Goal: Information Seeking & Learning: Check status

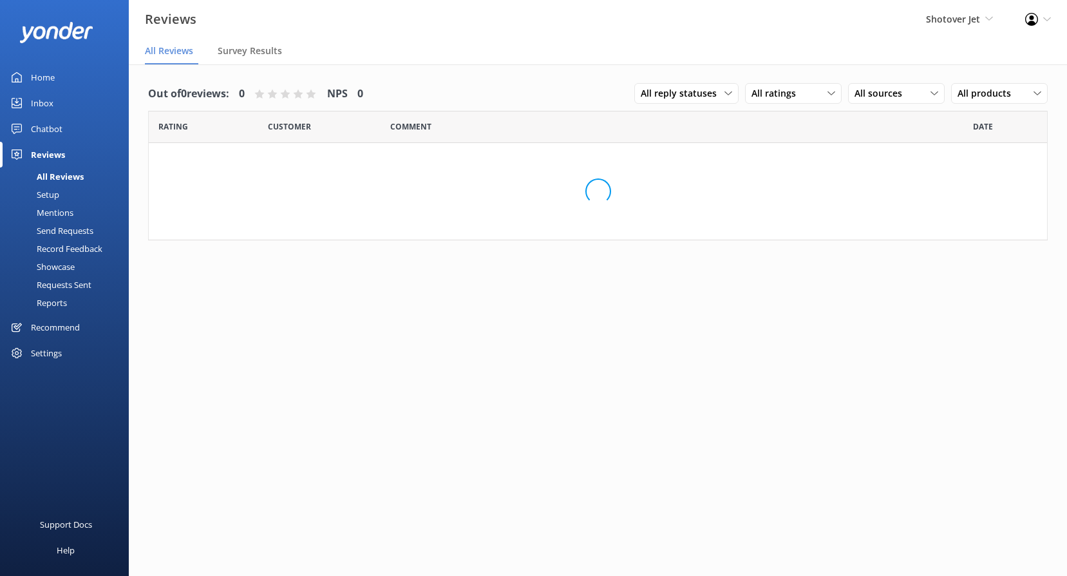
scroll to position [26, 0]
